Goal: Use online tool/utility

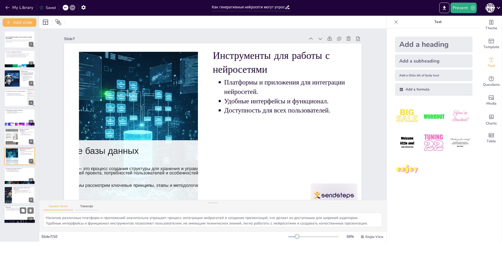
click at [16, 211] on div at bounding box center [19, 215] width 31 height 18
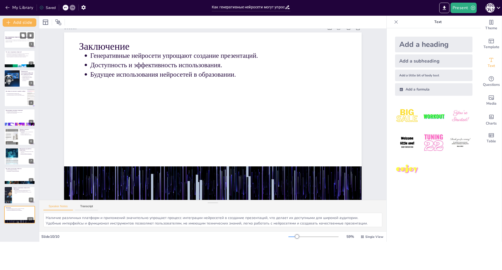
click at [16, 35] on div at bounding box center [19, 40] width 31 height 18
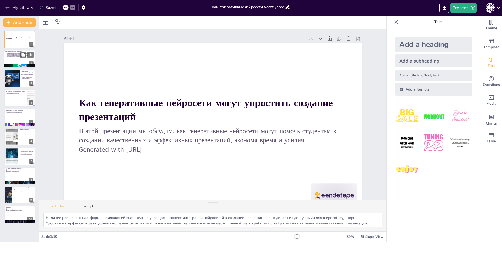
click at [15, 59] on div at bounding box center [19, 59] width 31 height 18
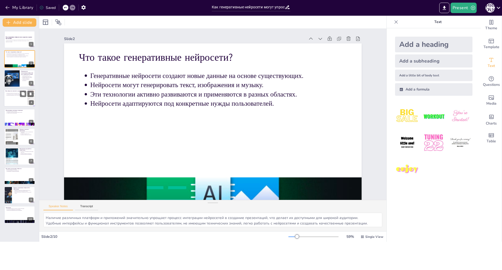
click at [17, 101] on div at bounding box center [19, 98] width 31 height 18
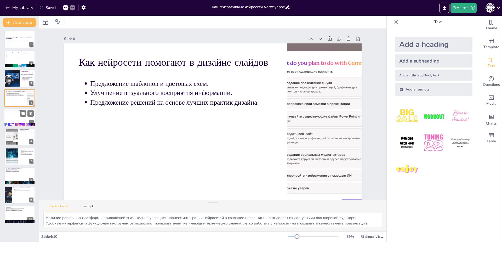
click at [17, 117] on div at bounding box center [19, 117] width 31 height 18
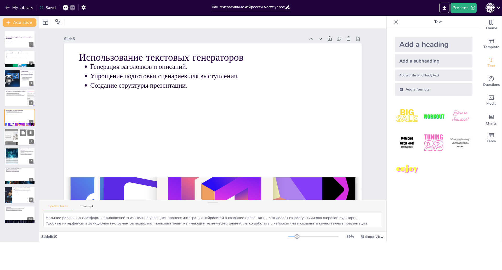
click at [20, 139] on div at bounding box center [19, 137] width 31 height 18
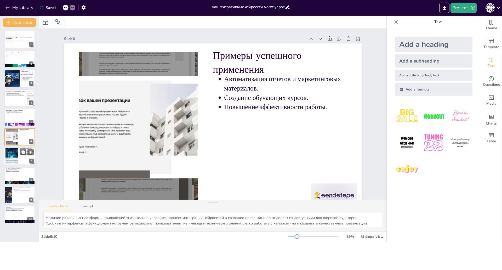
click at [25, 158] on div at bounding box center [19, 156] width 31 height 18
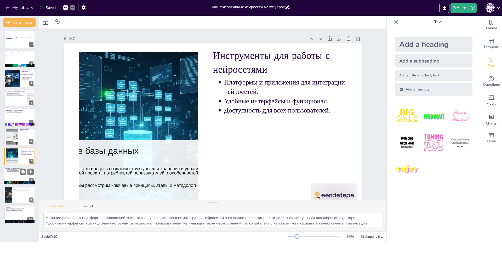
click at [23, 176] on div at bounding box center [19, 176] width 31 height 18
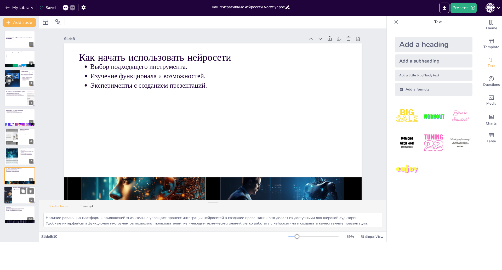
click at [23, 197] on div at bounding box center [19, 195] width 31 height 18
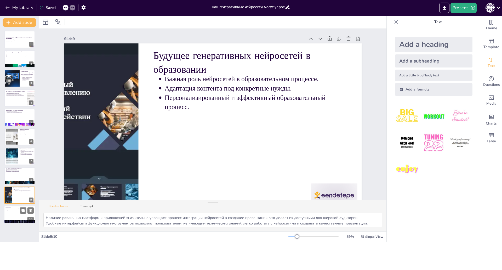
click at [19, 211] on div at bounding box center [19, 215] width 31 height 18
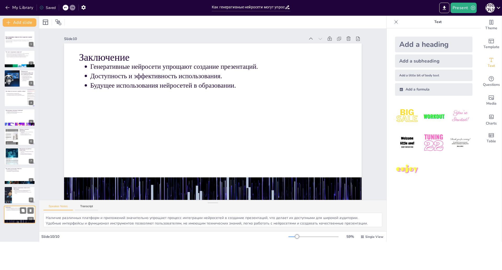
scroll to position [13, 0]
